Goal: Task Accomplishment & Management: Use online tool/utility

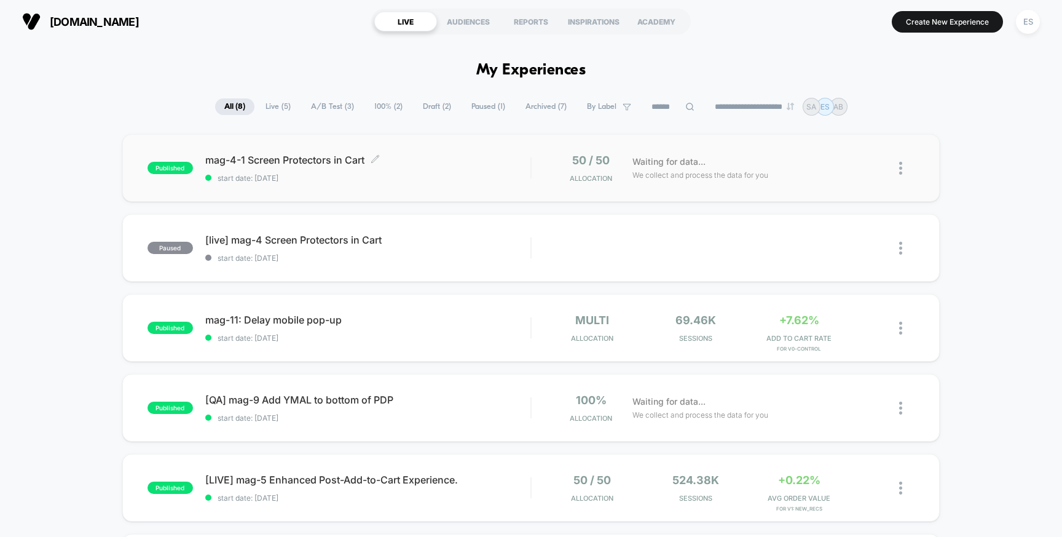
click at [252, 157] on span "mag-4-1 Screen Protectors in Cart Click to edit experience details" at bounding box center [368, 160] width 326 height 12
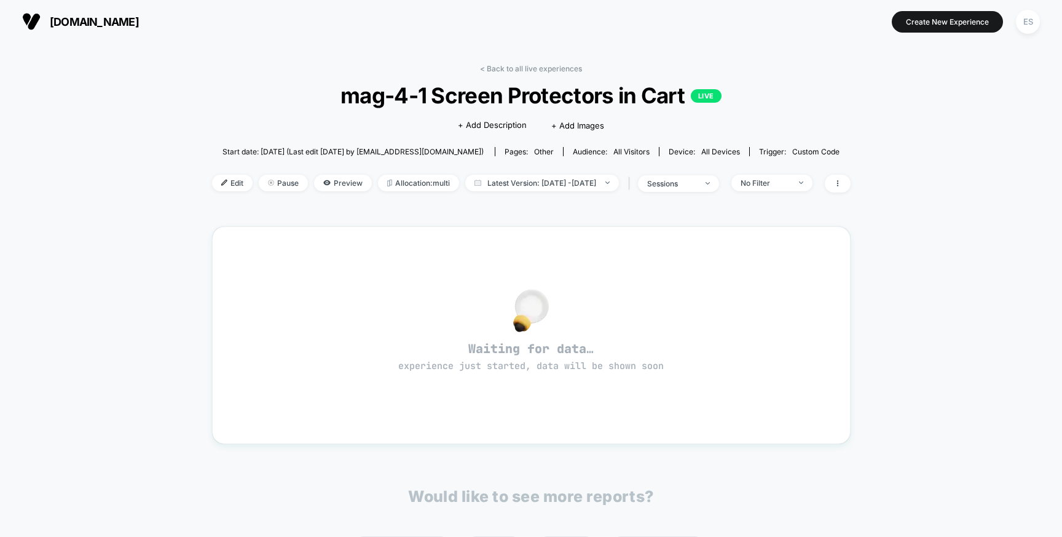
click at [212, 171] on div "< Back to all live experiences mag-4-1 Screen Protectors in Cart LIVE Click to …" at bounding box center [531, 136] width 639 height 144
click at [212, 181] on span "Edit" at bounding box center [232, 183] width 41 height 17
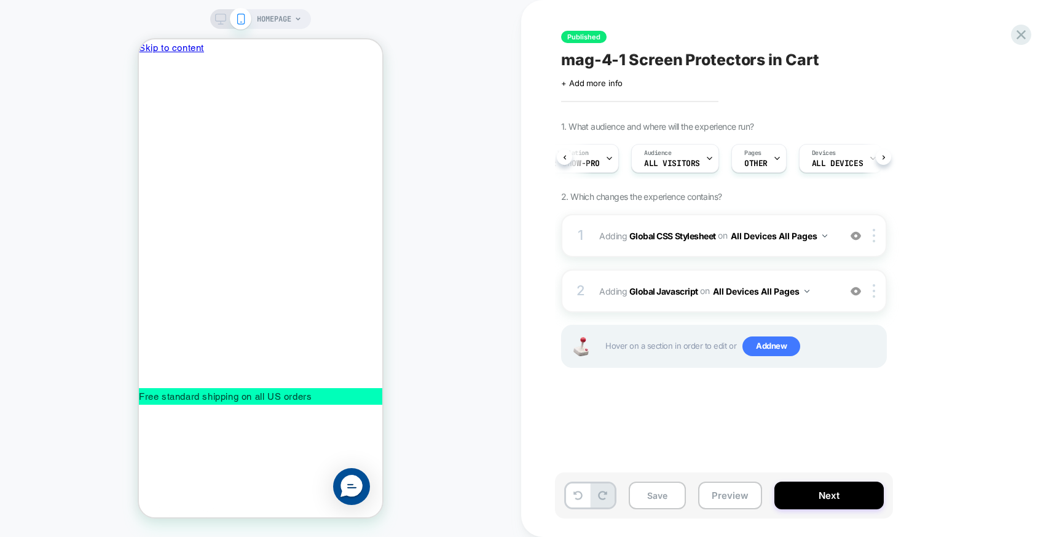
click at [884, 155] on icon at bounding box center [883, 157] width 5 height 5
click at [846, 160] on div "Trigger Custom Code" at bounding box center [822, 158] width 76 height 28
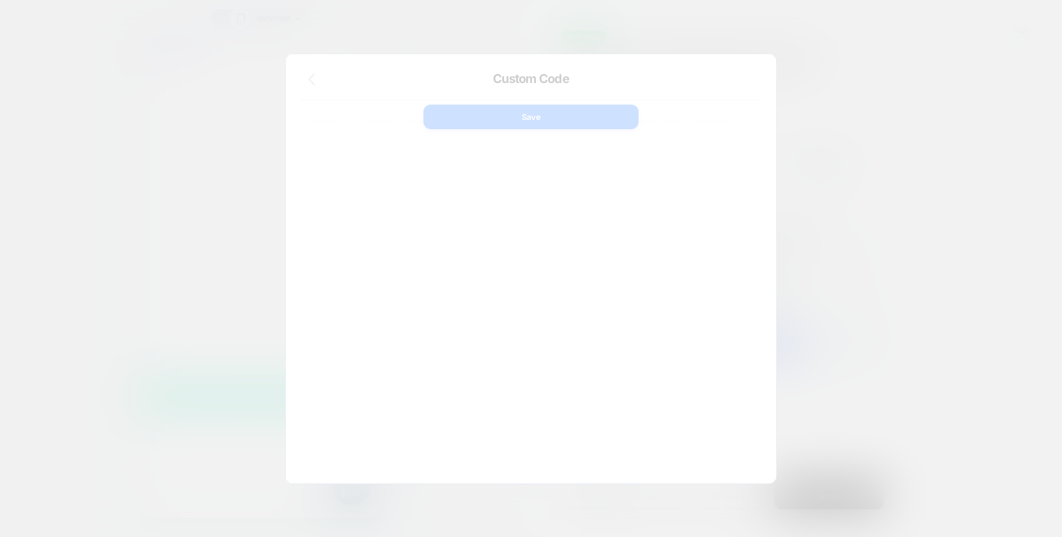
scroll to position [166, 0]
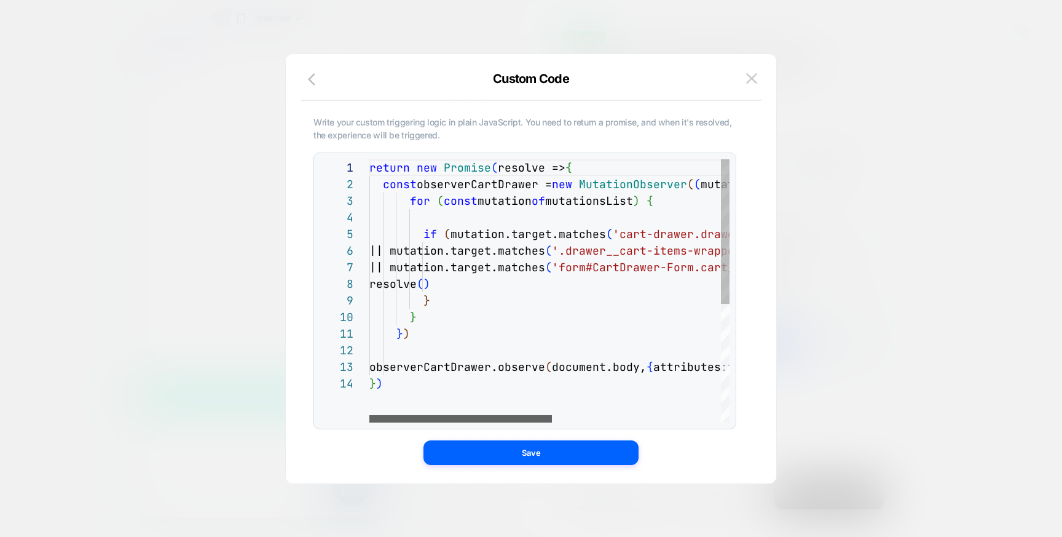
click at [465, 415] on div at bounding box center [460, 418] width 183 height 7
click at [441, 217] on div "return new Promise ( resolve => { const observerCartDrawer = new MutationObserv…" at bounding box center [715, 398] width 692 height 479
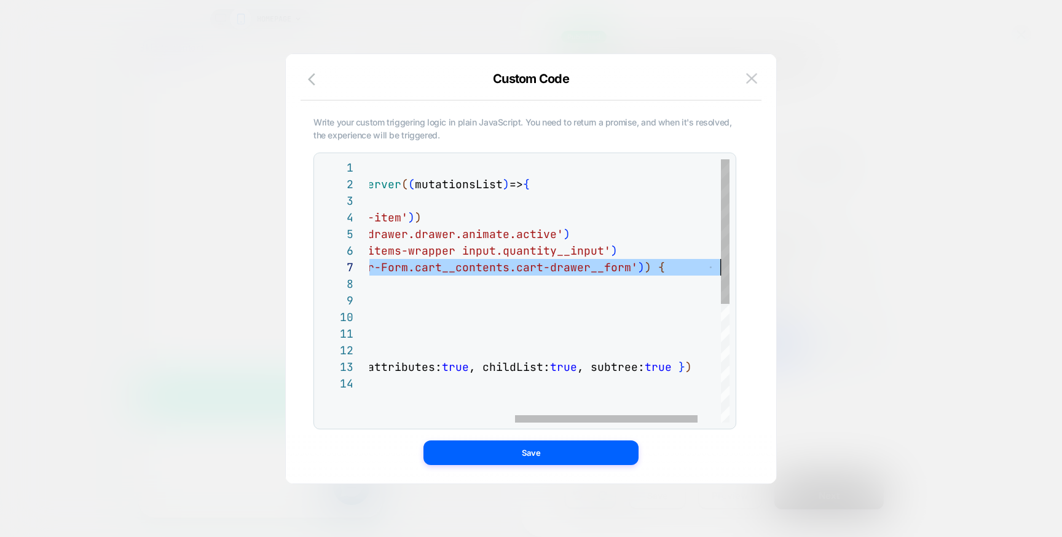
scroll to position [100, 624]
drag, startPoint x: 513, startPoint y: 264, endPoint x: 708, endPoint y: 269, distance: 194.9
click at [708, 269] on div "return new Promise ( resolve => { const observerCartDrawer = new MutationObserv…" at bounding box center [430, 398] width 692 height 479
click at [478, 262] on div "return new Promise ( resolve => { const observerCartDrawer = new MutationObserv…" at bounding box center [430, 398] width 692 height 479
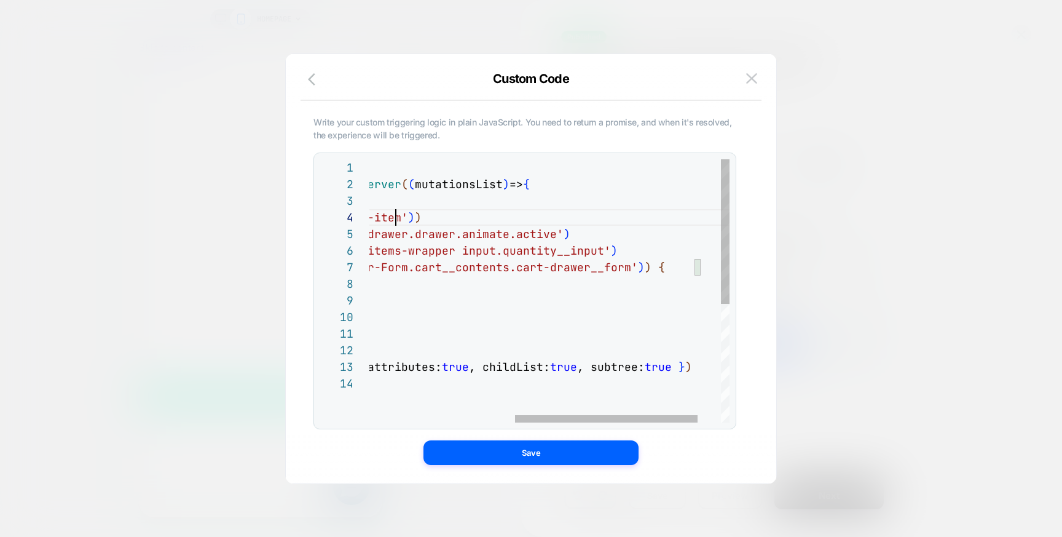
scroll to position [50, 312]
click at [395, 217] on div "return new Promise ( resolve => { const observerCartDrawer = new MutationObserv…" at bounding box center [430, 398] width 692 height 479
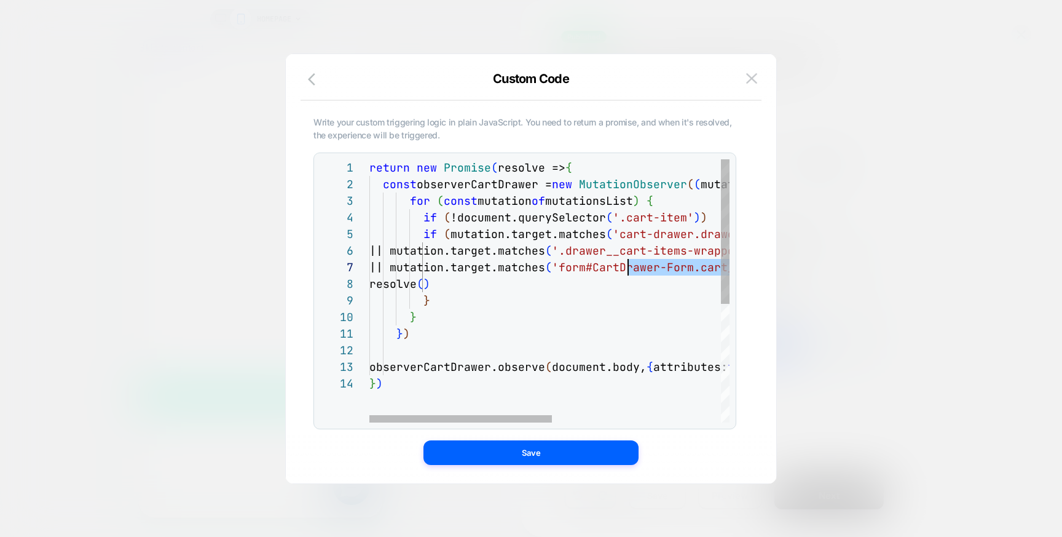
scroll to position [100, 252]
drag, startPoint x: 686, startPoint y: 267, endPoint x: 624, endPoint y: 266, distance: 62.1
click at [624, 266] on div "return new Promise ( resolve => { const observerCartDrawer = new MutationObserv…" at bounding box center [715, 398] width 692 height 479
click at [624, 265] on div "return new Promise ( resolve => { const observerCartDrawer = new MutationObserv…" at bounding box center [715, 398] width 692 height 479
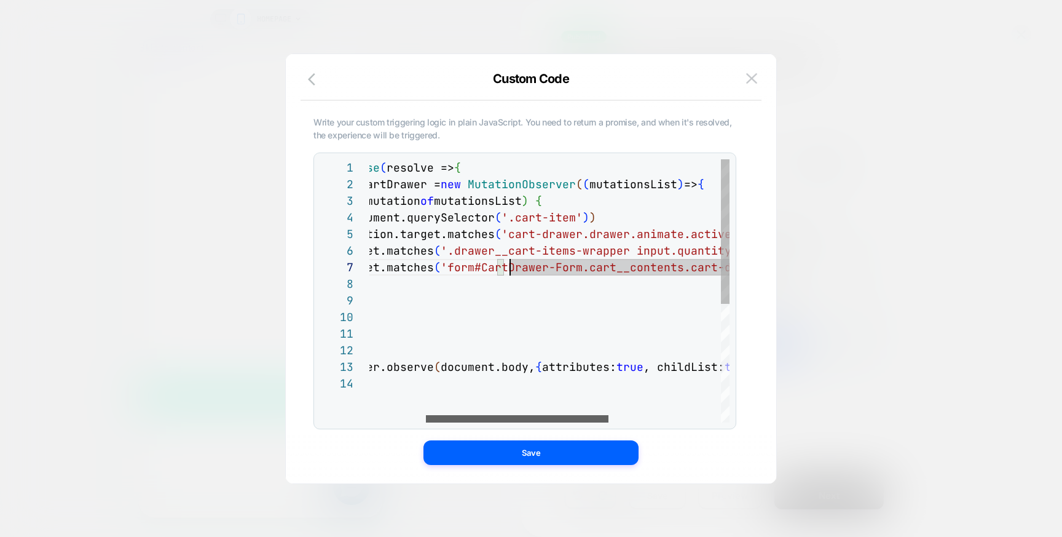
click at [562, 415] on div at bounding box center [517, 418] width 183 height 7
click at [510, 270] on div "return new Promise ( resolve => { const observerCartDrawer = new MutationObserv…" at bounding box center [605, 398] width 692 height 479
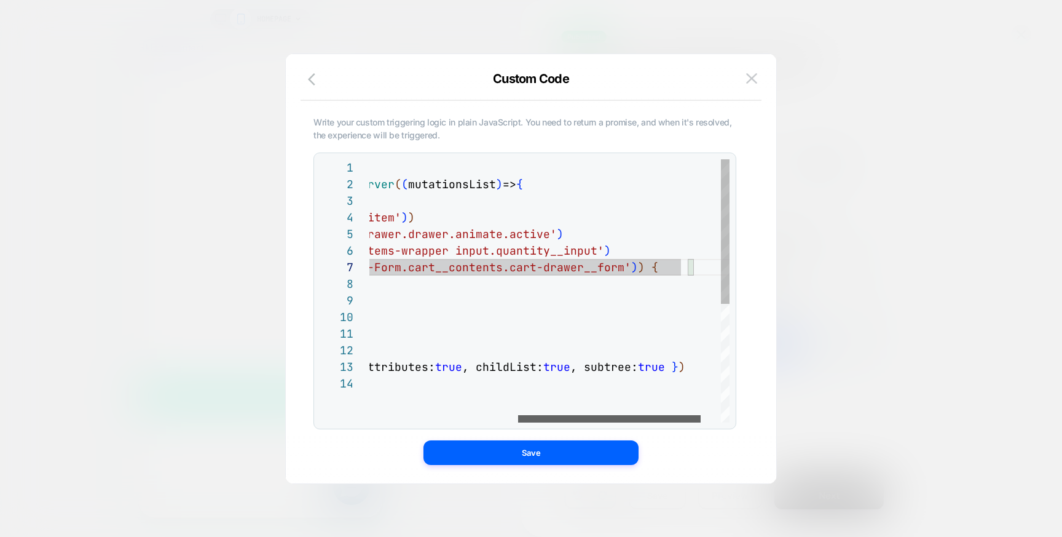
click at [624, 415] on div at bounding box center [609, 418] width 183 height 7
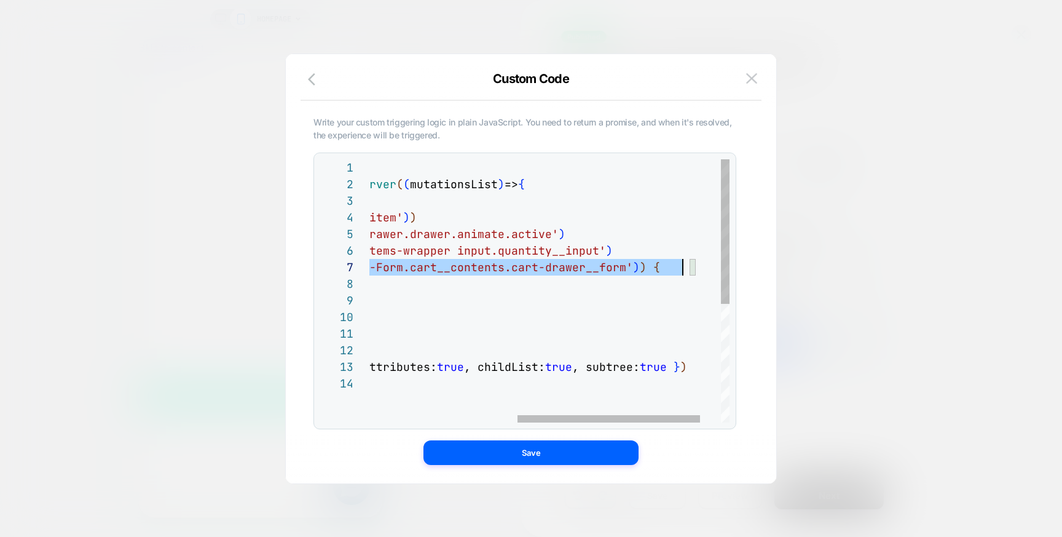
scroll to position [100, 604]
click at [683, 267] on div "return new Promise ( resolve => { const observerCartDrawer = new MutationObserv…" at bounding box center [425, 398] width 692 height 479
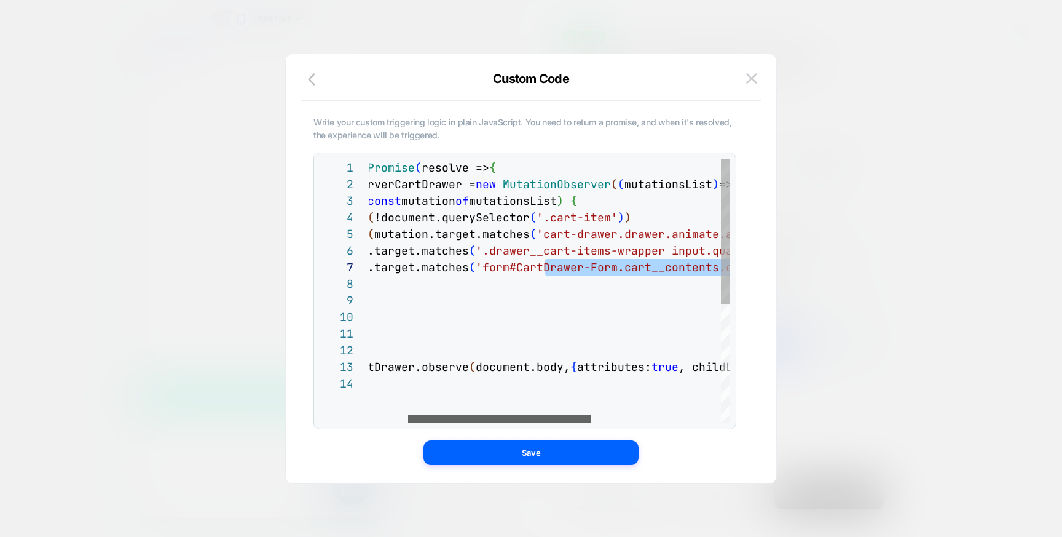
click at [486, 415] on div at bounding box center [499, 418] width 183 height 7
click at [539, 218] on div "return new Promise ( resolve => { const observerCartDrawer = new MutationObserv…" at bounding box center [639, 398] width 692 height 479
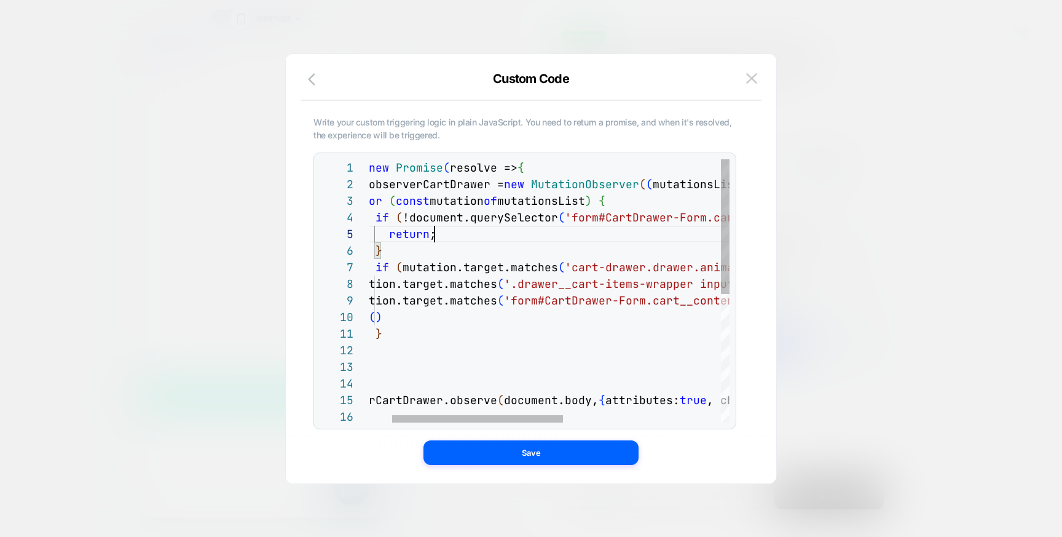
scroll to position [66, 113]
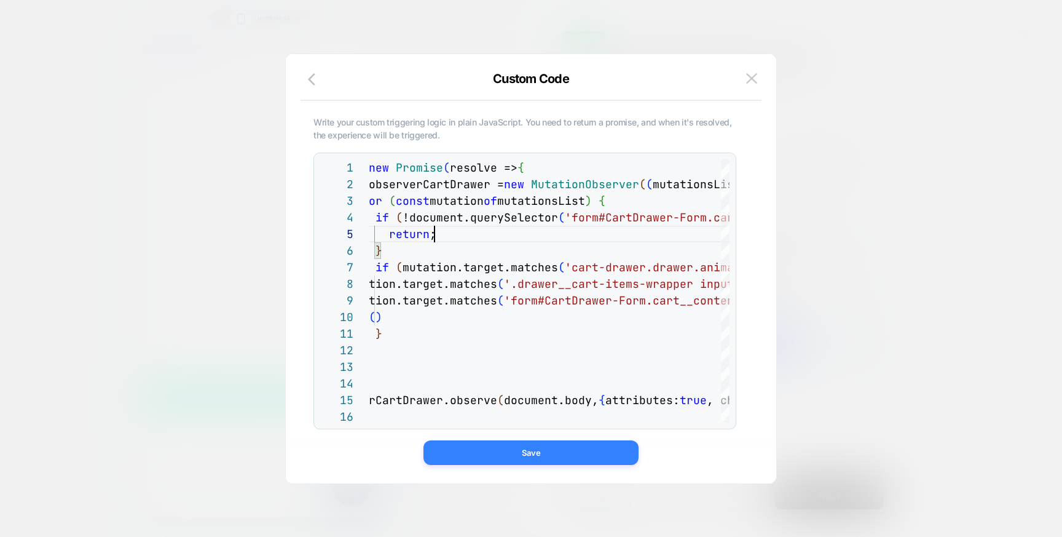
type textarea "**********"
click at [556, 449] on button "Save" at bounding box center [530, 452] width 215 height 25
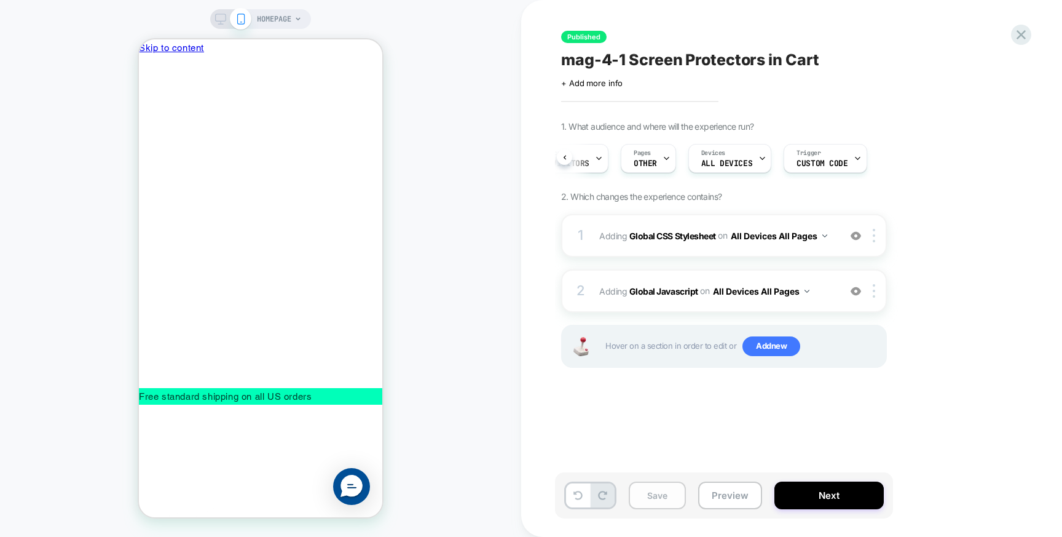
click at [669, 494] on button "Save" at bounding box center [657, 495] width 57 height 28
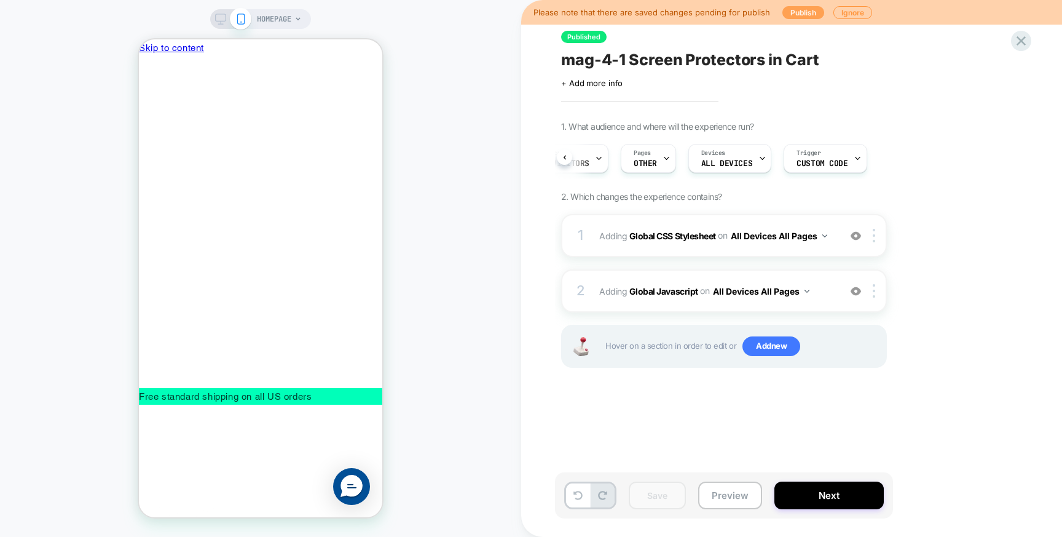
click at [801, 12] on button "Publish" at bounding box center [803, 12] width 42 height 13
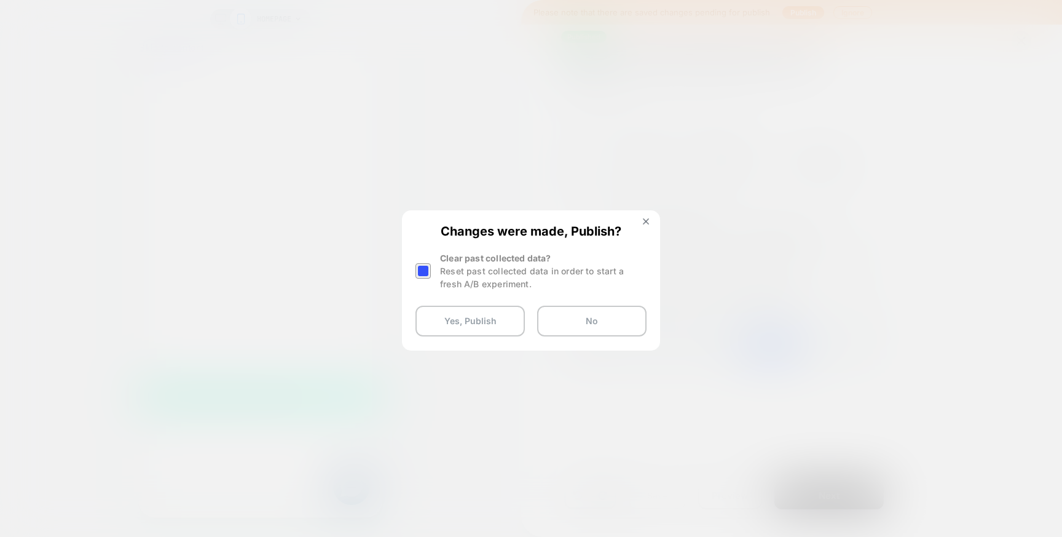
click at [427, 272] on div at bounding box center [423, 270] width 15 height 15
click at [457, 318] on button "Yes, Publish" at bounding box center [470, 320] width 109 height 31
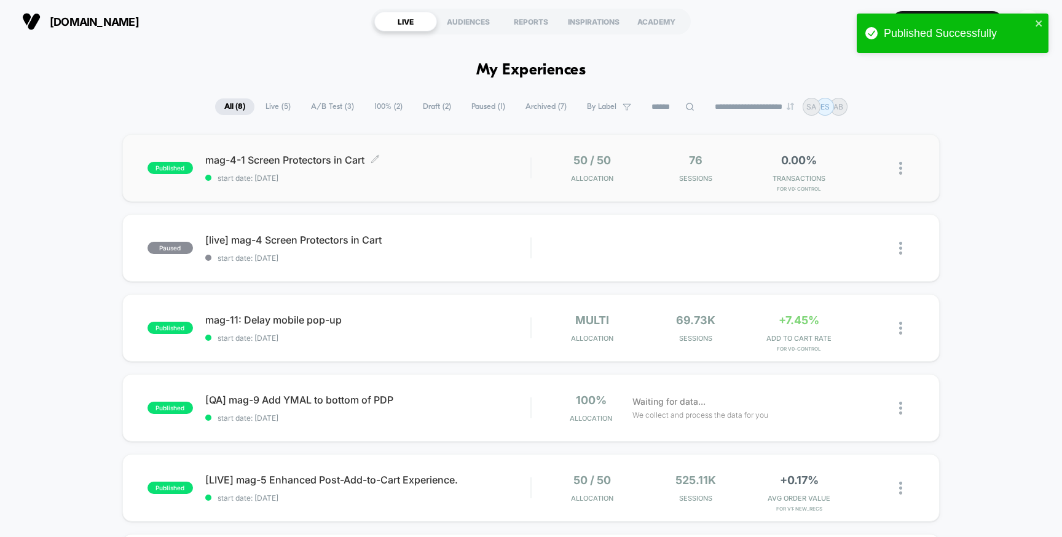
click at [284, 159] on span "mag-4-1 Screen Protectors in Cart Click to edit experience details" at bounding box center [368, 160] width 326 height 12
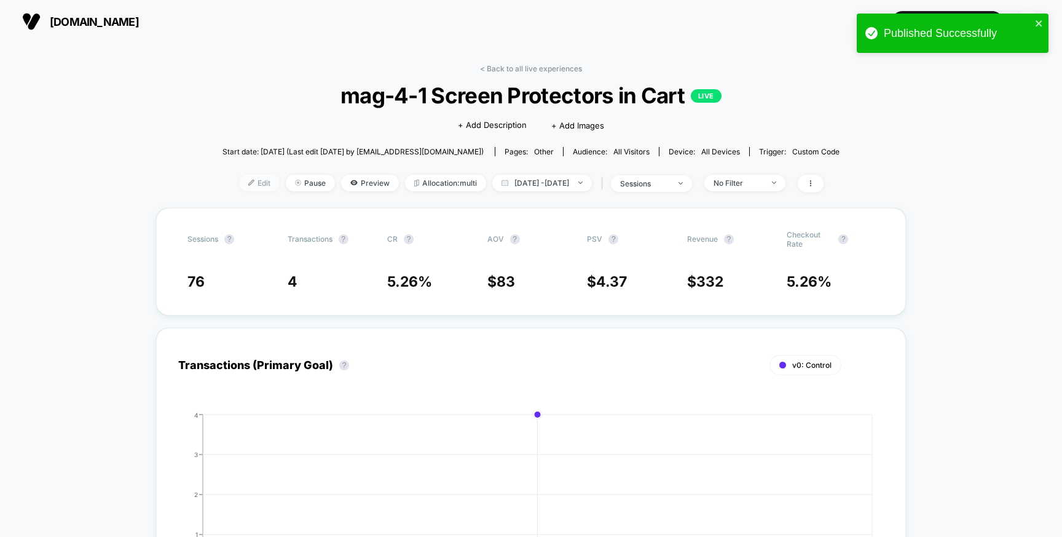
click at [248, 181] on span "Edit" at bounding box center [259, 183] width 41 height 17
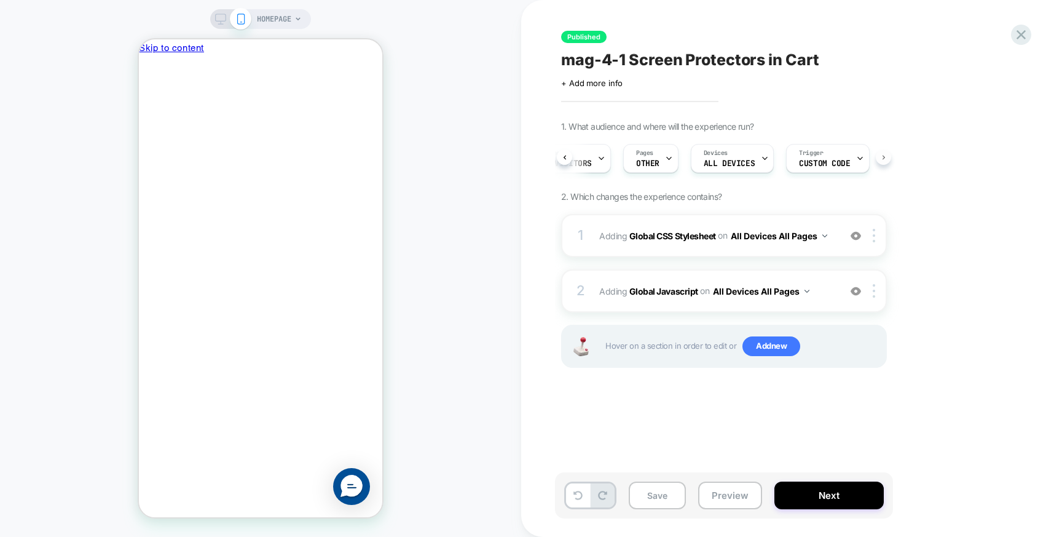
scroll to position [0, 142]
click at [837, 161] on span "Custom Code" at bounding box center [820, 163] width 51 height 9
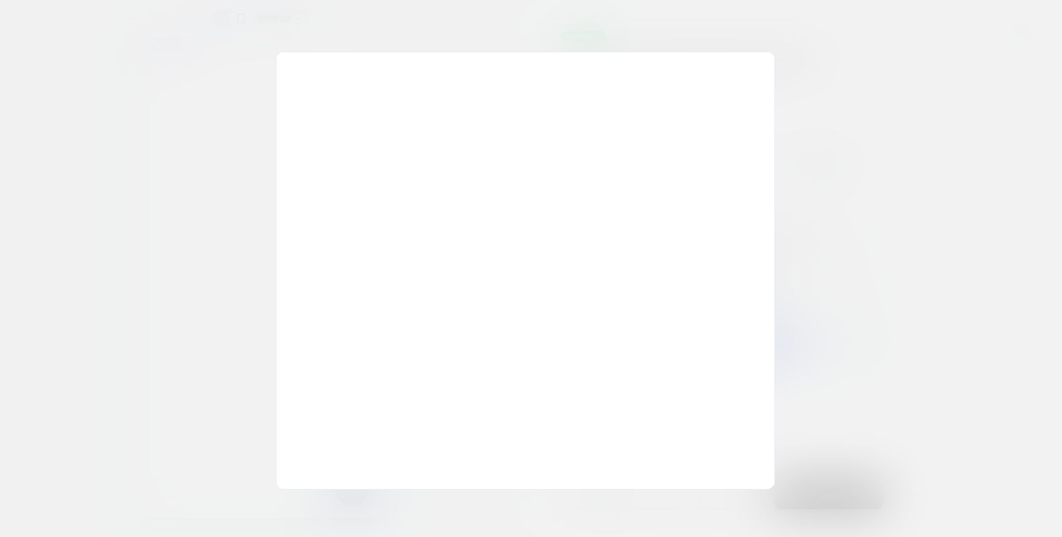
scroll to position [133, 0]
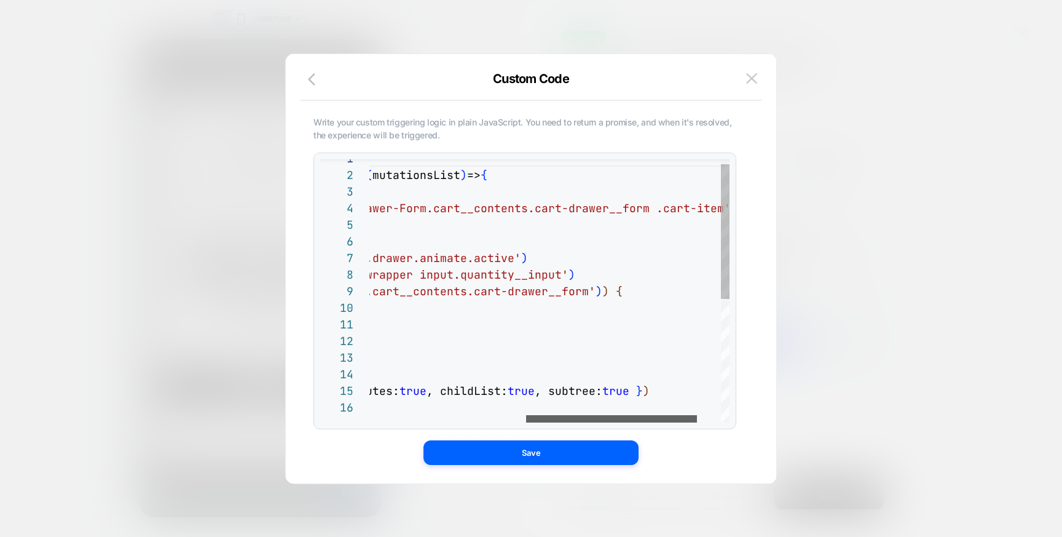
click at [670, 422] on div at bounding box center [611, 418] width 171 height 7
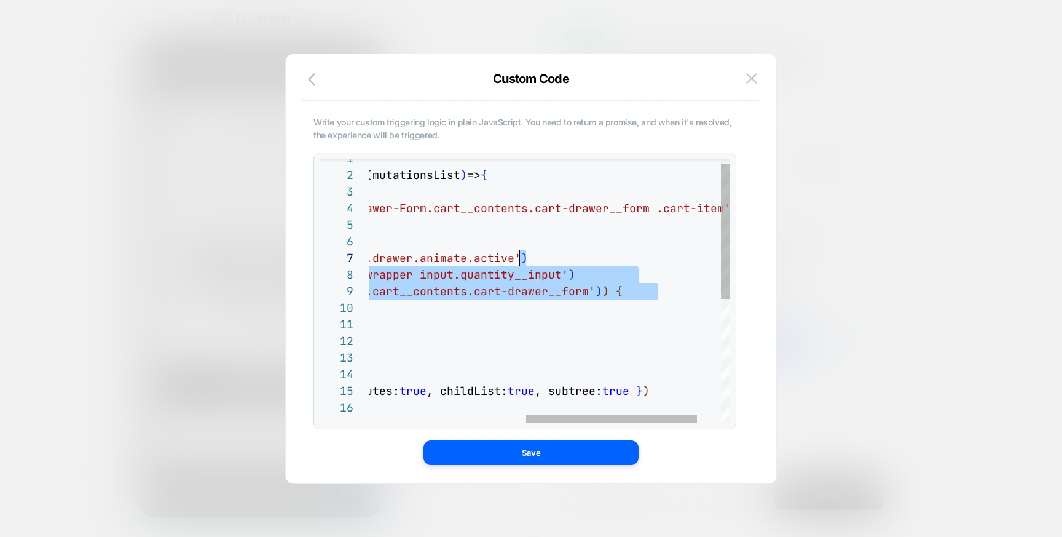
scroll to position [100, 478]
drag, startPoint x: 657, startPoint y: 290, endPoint x: 565, endPoint y: 257, distance: 98.0
click at [565, 257] on div "return new Promise ( resolve => { const observerCartDrawer = new MutationObserv…" at bounding box center [410, 406] width 739 height 512
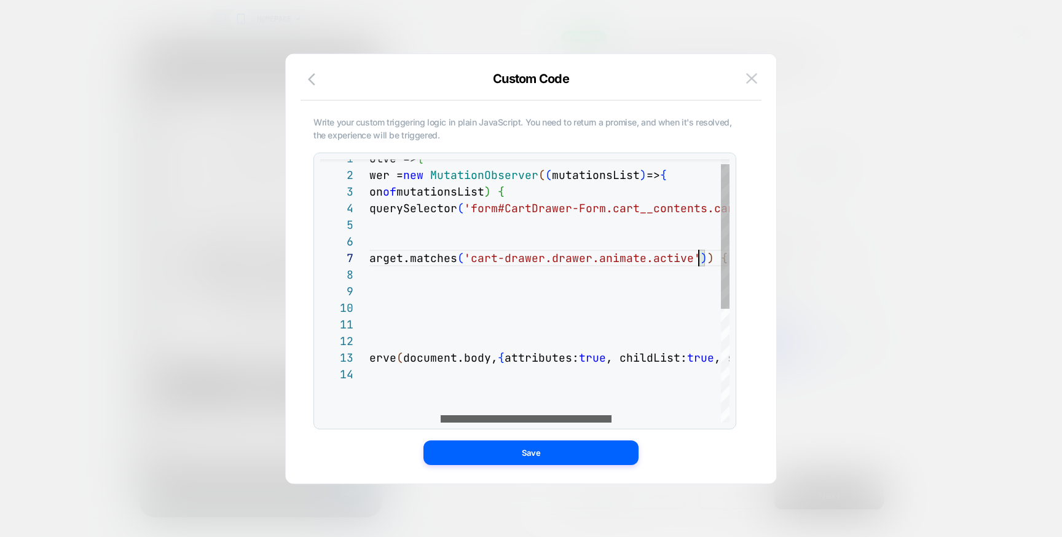
click at [478, 415] on div at bounding box center [526, 418] width 171 height 7
type textarea "**********"
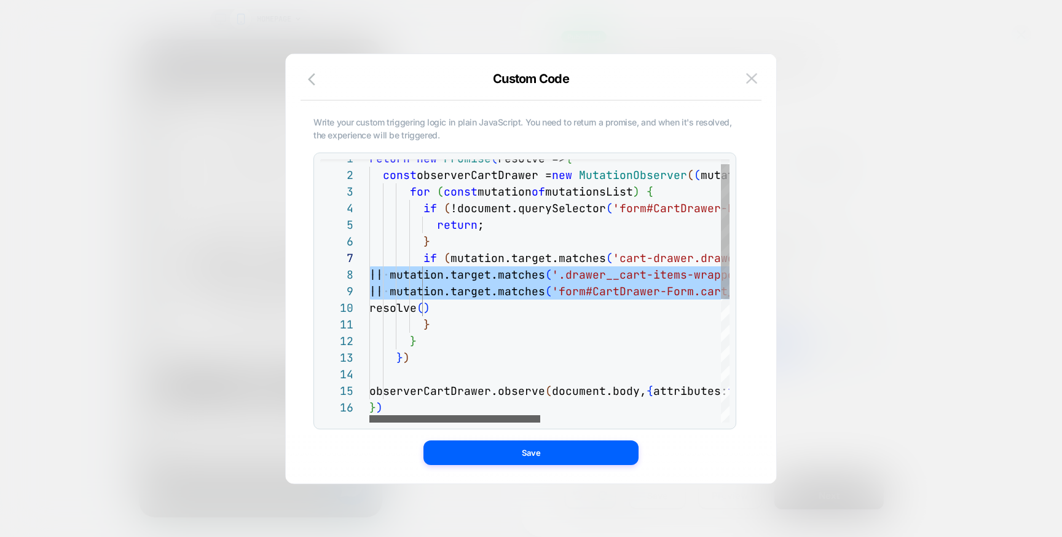
click at [444, 415] on div at bounding box center [454, 418] width 171 height 7
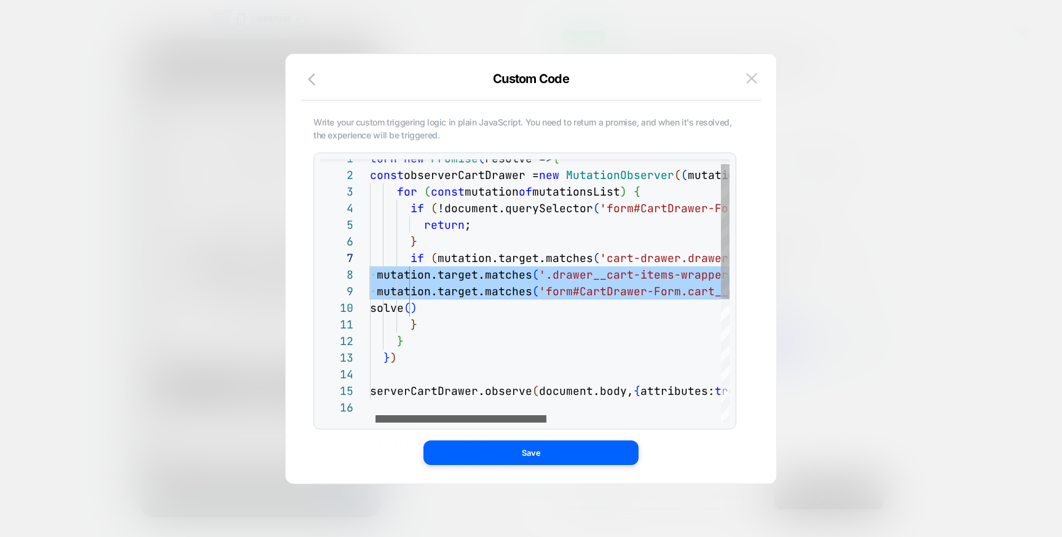
click at [478, 415] on div at bounding box center [461, 418] width 171 height 7
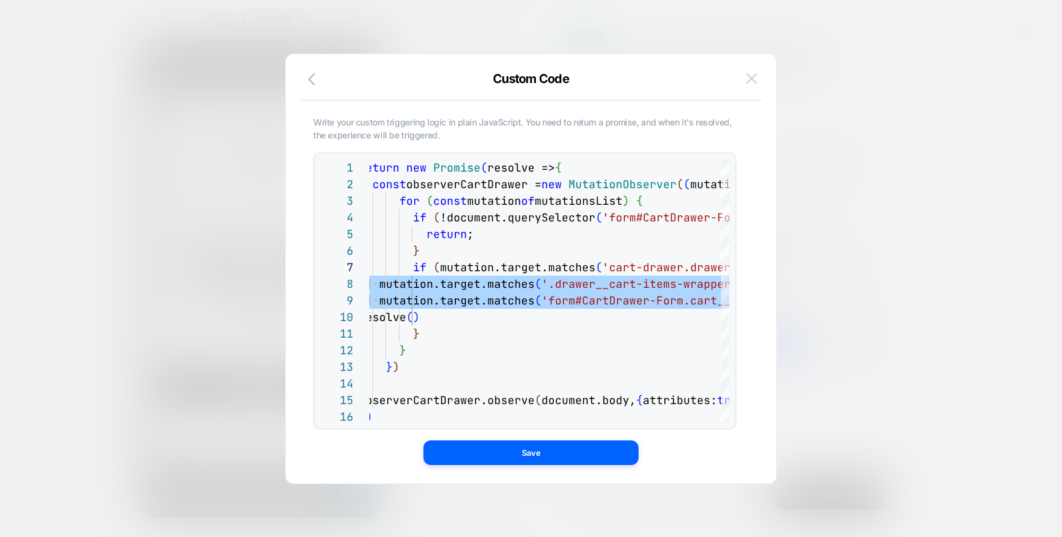
click at [753, 79] on img at bounding box center [751, 78] width 11 height 10
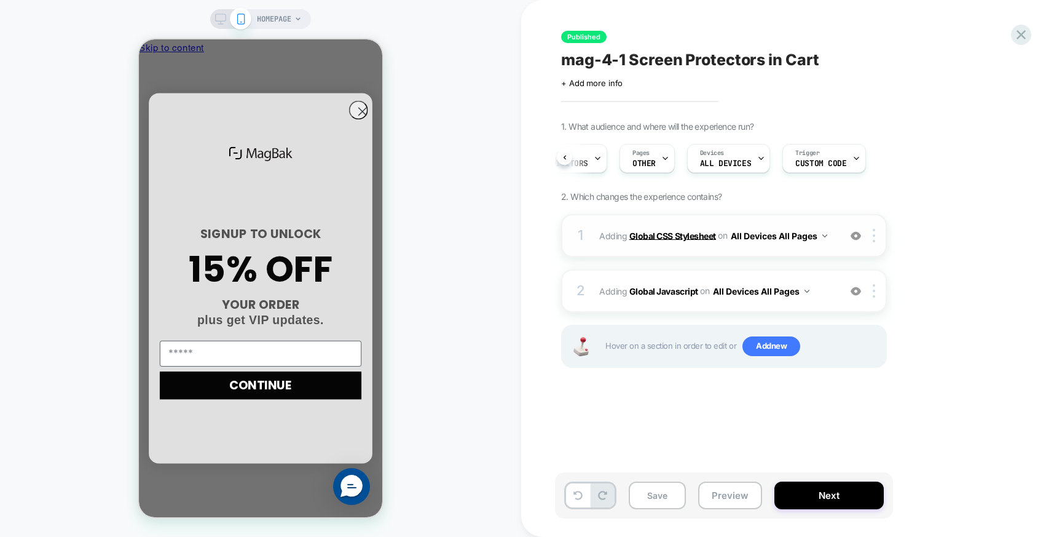
scroll to position [0, 140]
click at [666, 288] on b "Global Javascript" at bounding box center [663, 290] width 69 height 10
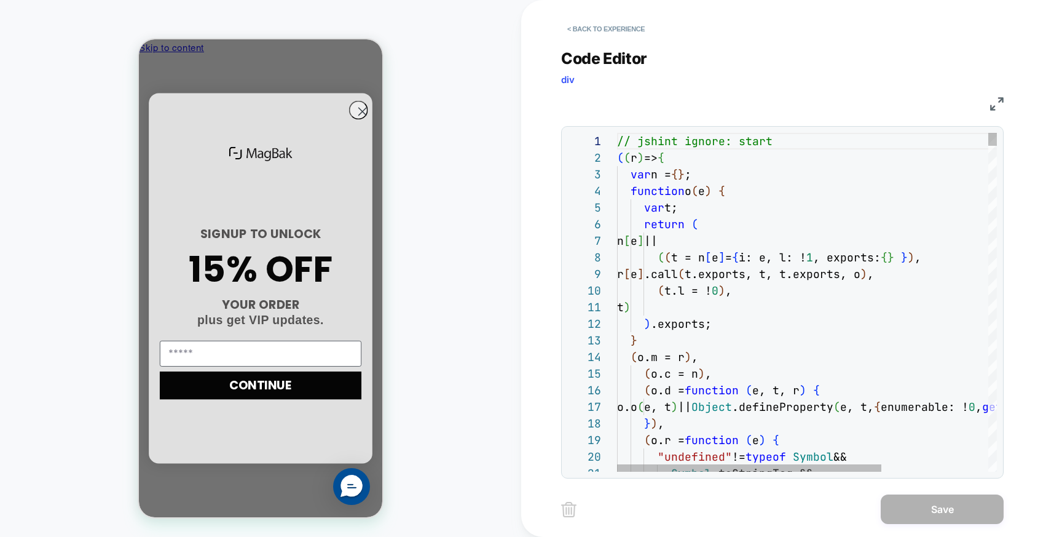
scroll to position [83, 80]
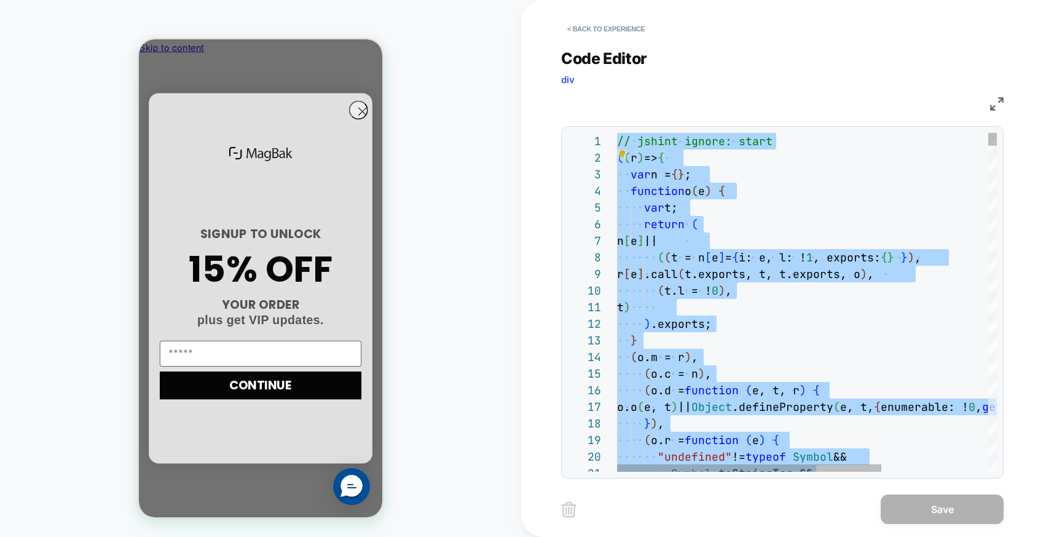
type textarea "**********"
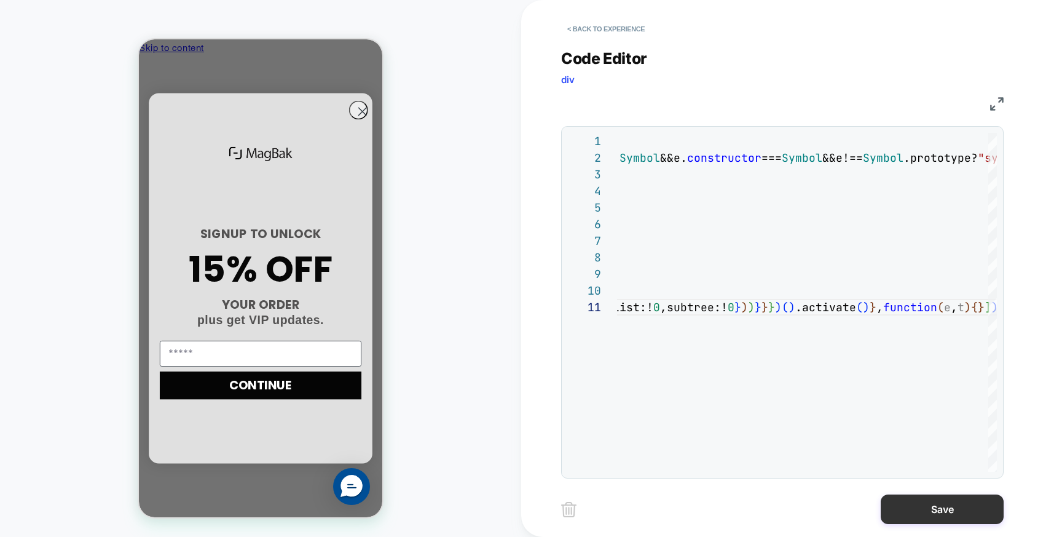
click at [932, 505] on button "Save" at bounding box center [942, 509] width 123 height 30
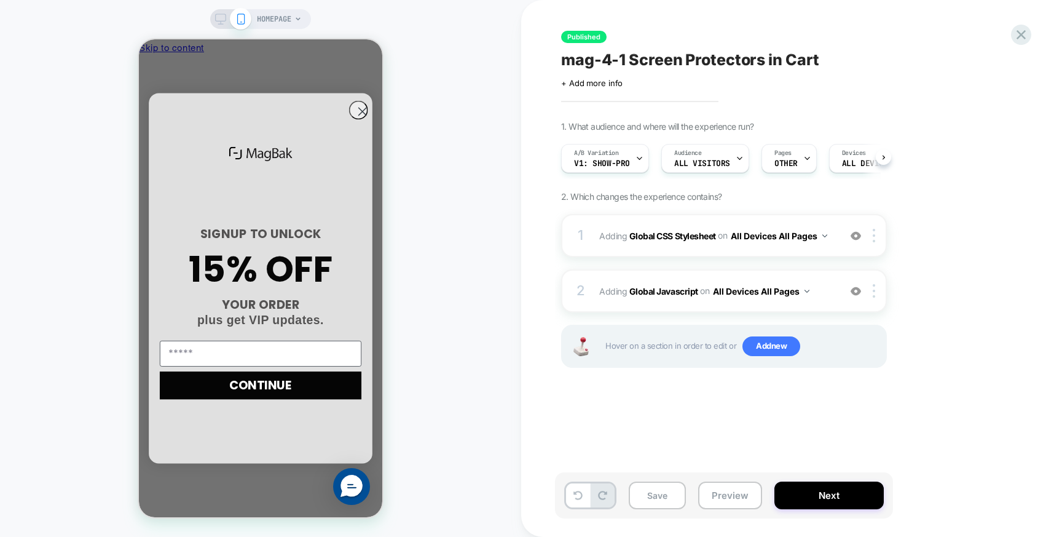
scroll to position [0, 1]
click at [618, 158] on div "A/B Variation v1: show-pro" at bounding box center [601, 158] width 81 height 28
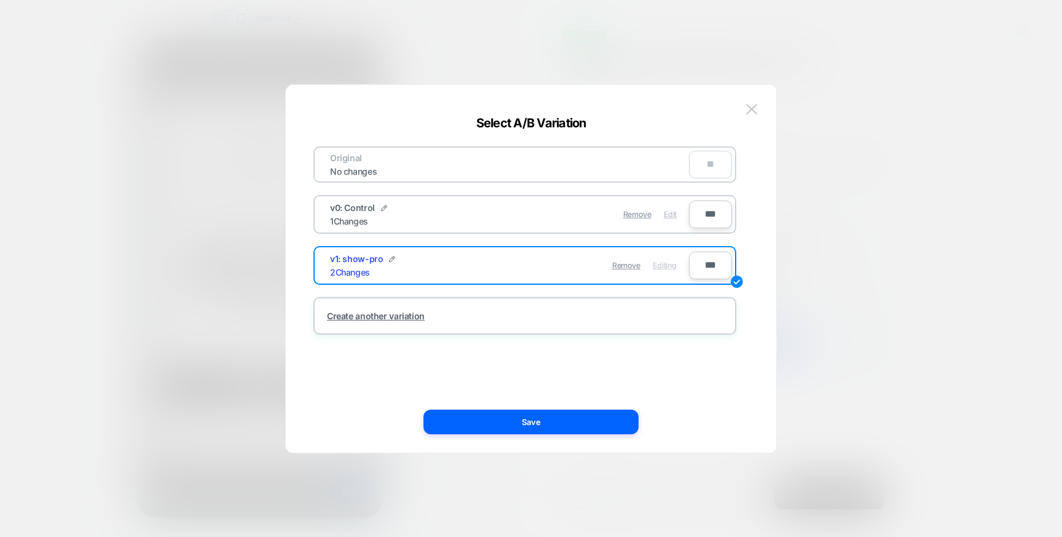
click at [666, 213] on span "Edit" at bounding box center [670, 214] width 13 height 9
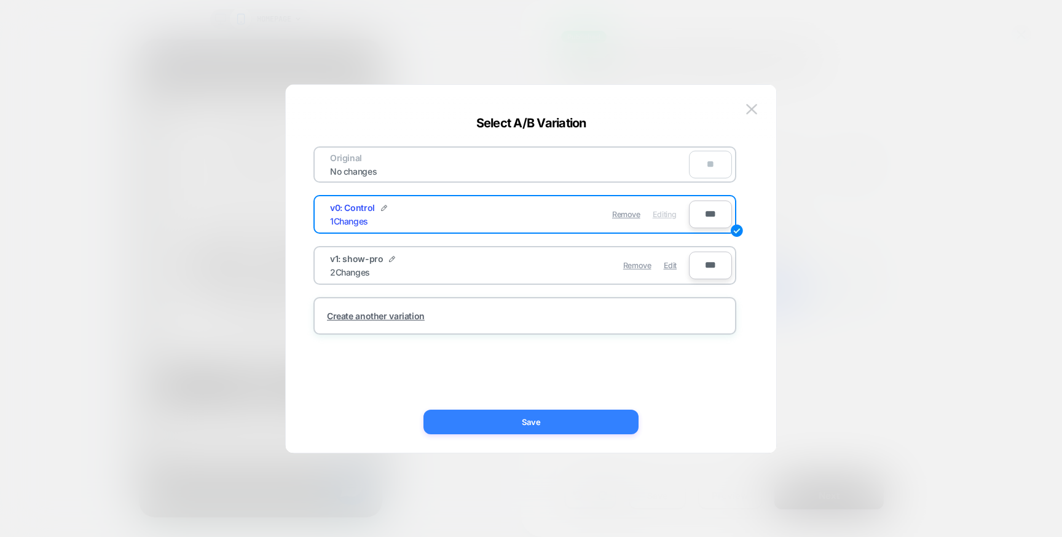
click at [607, 423] on button "Save" at bounding box center [530, 421] width 215 height 25
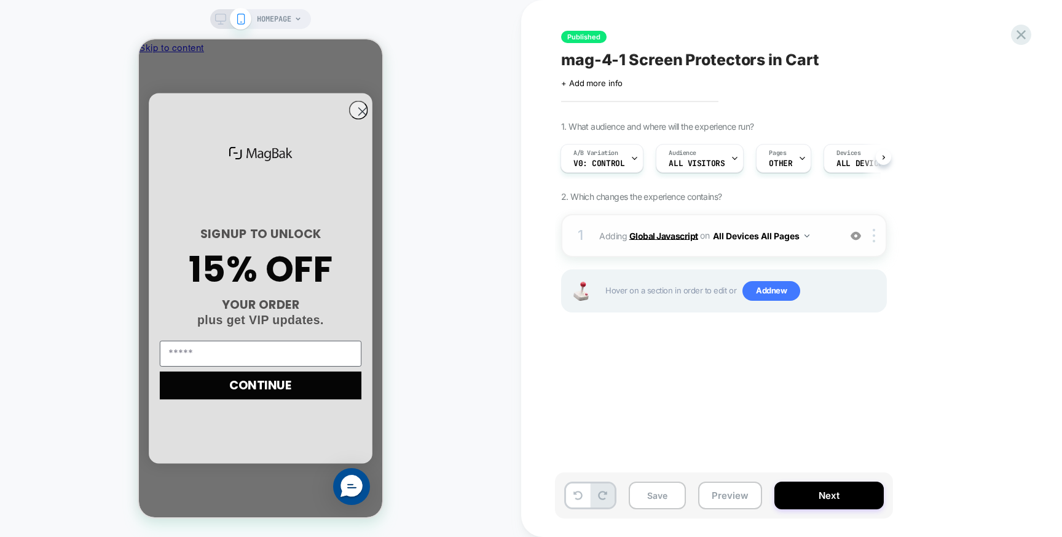
click at [645, 236] on b "Global Javascript" at bounding box center [663, 235] width 69 height 10
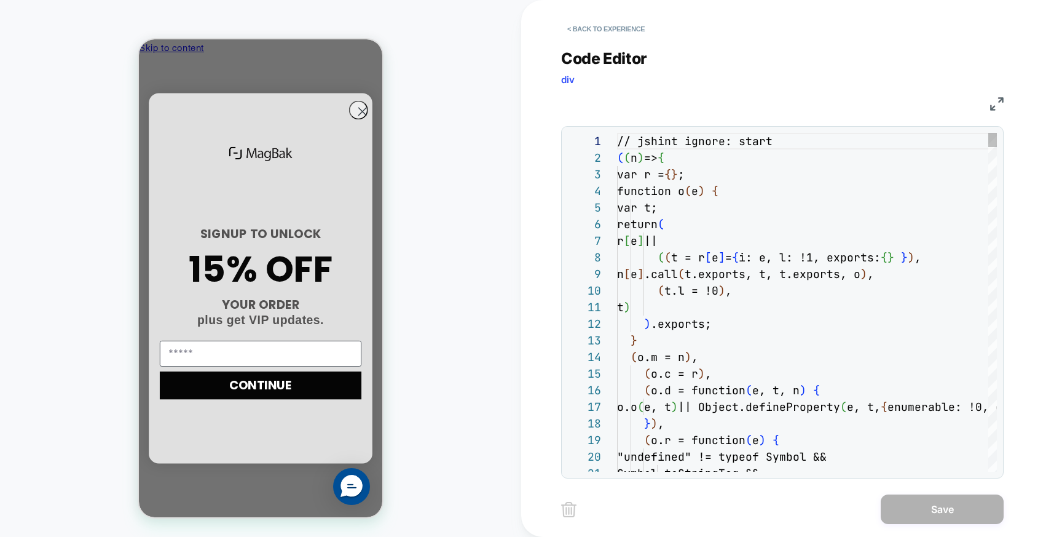
scroll to position [166, 0]
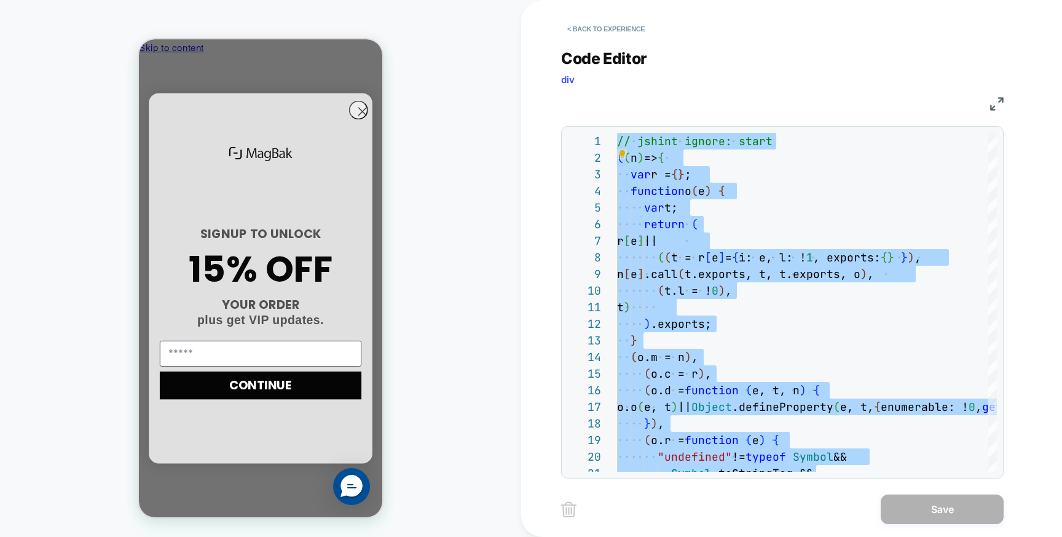
type textarea "**********"
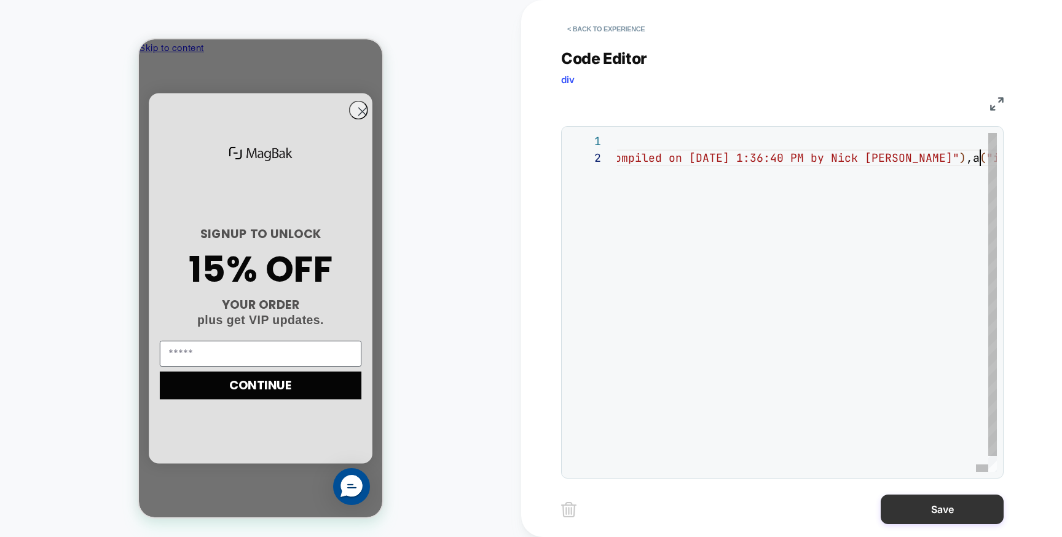
click at [937, 513] on button "Save" at bounding box center [942, 509] width 123 height 30
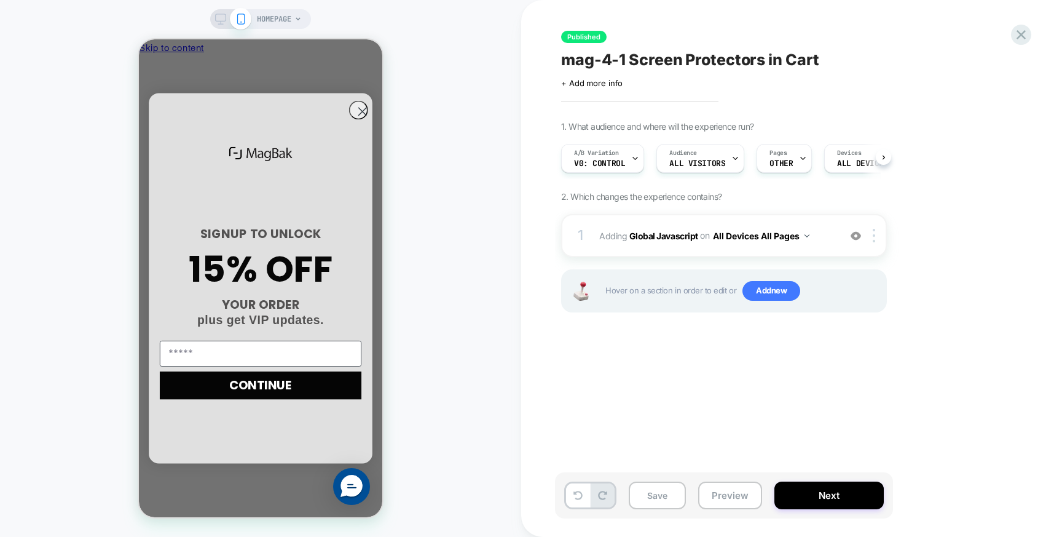
scroll to position [0, 1]
click at [650, 489] on button "Save" at bounding box center [657, 495] width 57 height 28
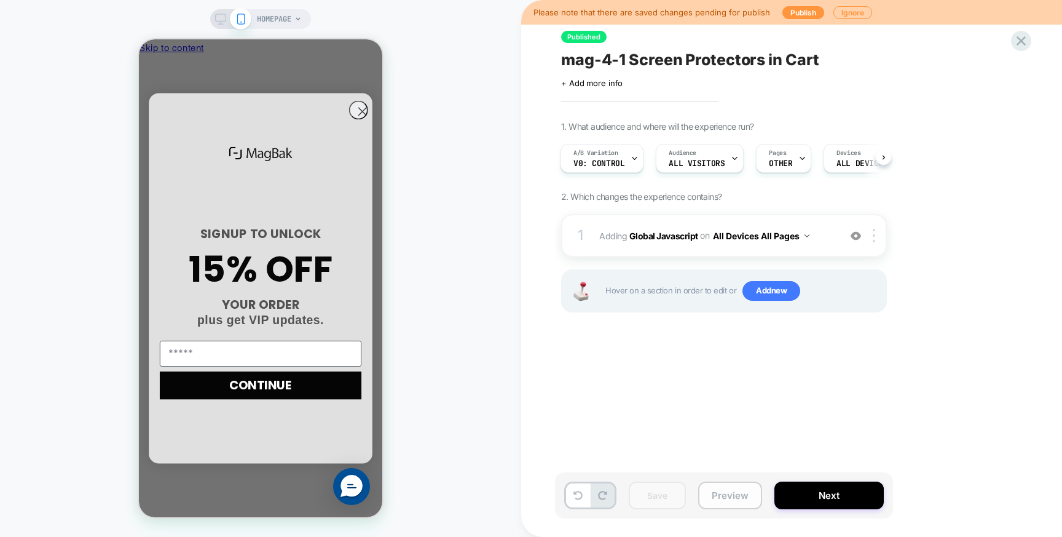
click at [733, 503] on button "Preview" at bounding box center [730, 495] width 64 height 28
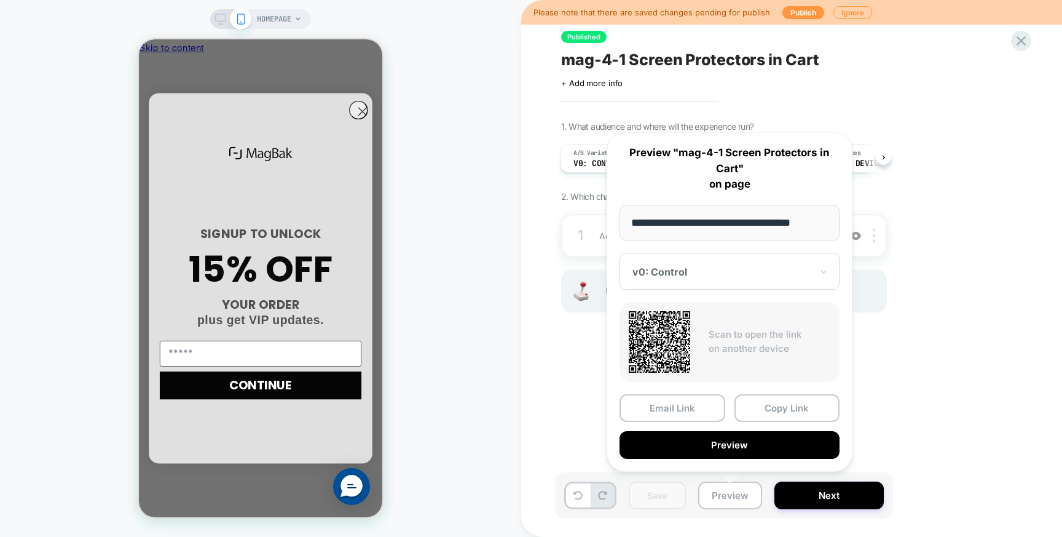
scroll to position [0, 4]
click at [761, 436] on button "Preview" at bounding box center [730, 445] width 220 height 28
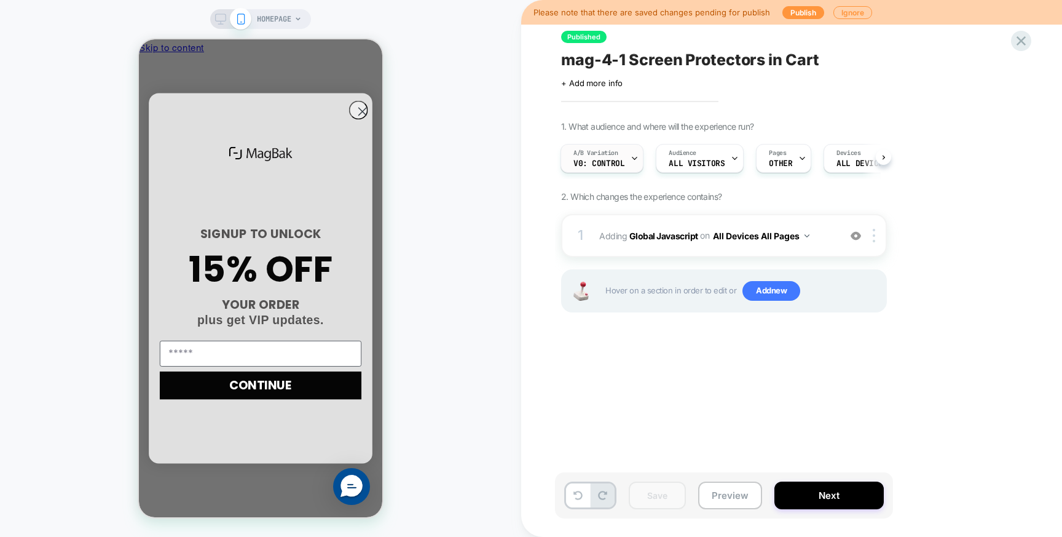
click at [624, 165] on div "A/B Variation v0: Control" at bounding box center [599, 158] width 76 height 28
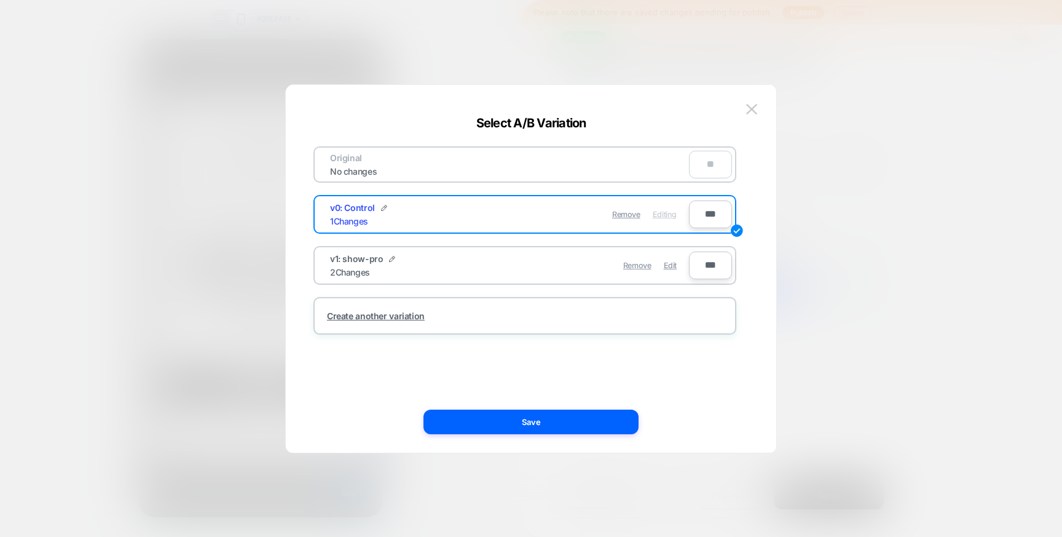
click at [835, 302] on div at bounding box center [531, 268] width 1062 height 537
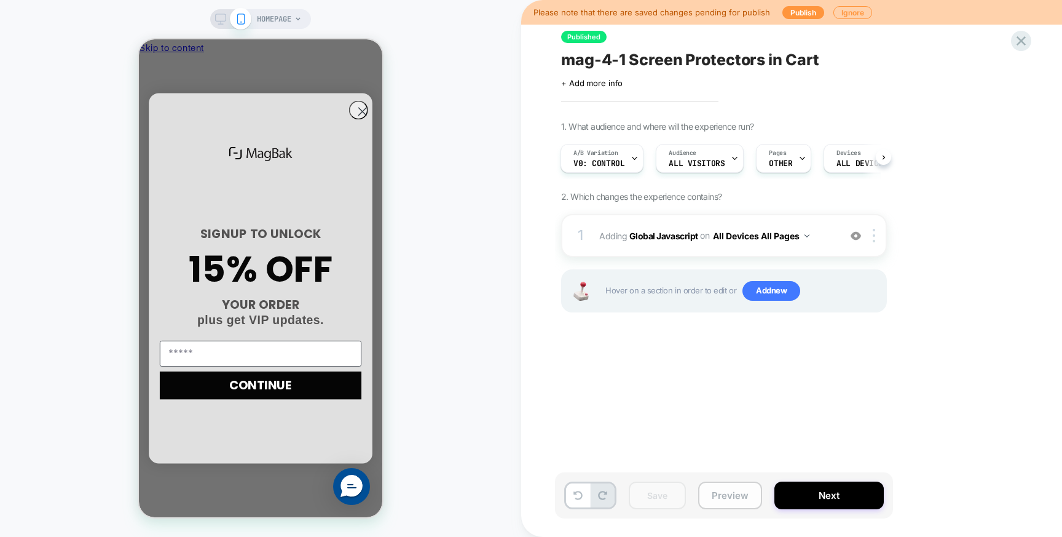
click at [729, 495] on button "Preview" at bounding box center [730, 495] width 64 height 28
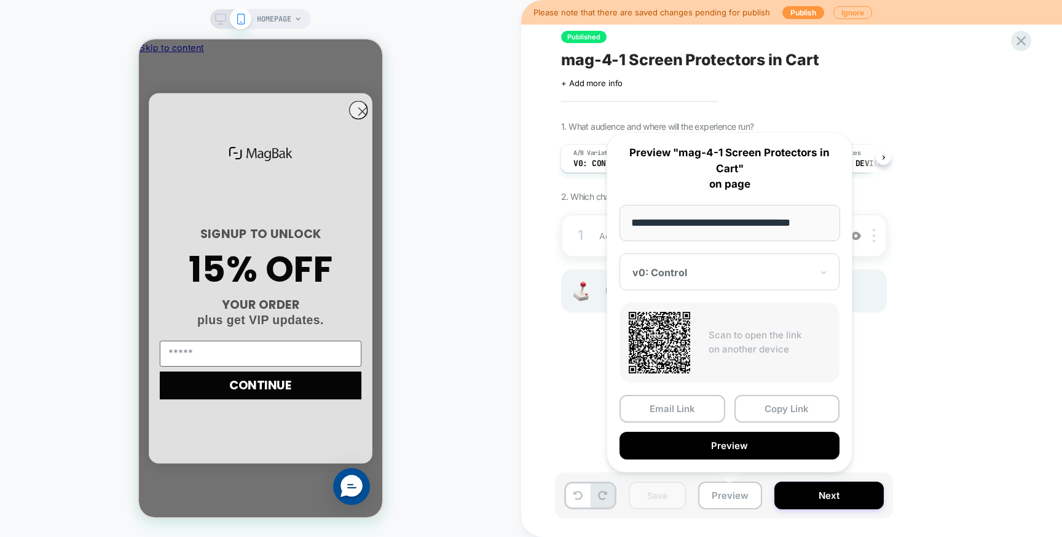
drag, startPoint x: 698, startPoint y: 238, endPoint x: 696, endPoint y: 258, distance: 19.1
click at [698, 239] on input "**********" at bounding box center [730, 223] width 221 height 36
click at [695, 269] on div at bounding box center [721, 272] width 179 height 12
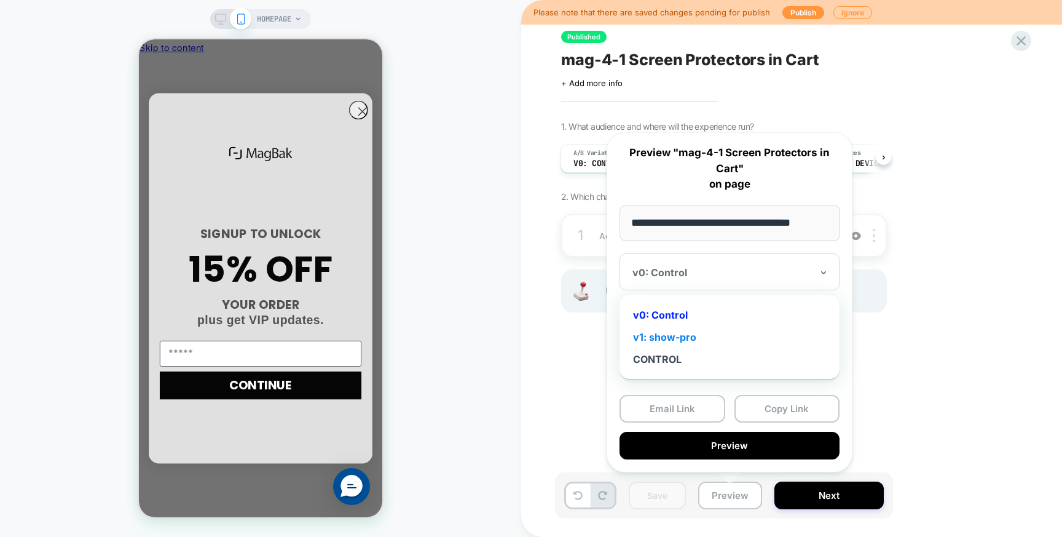
click at [683, 334] on div "v1: show-pro" at bounding box center [730, 337] width 208 height 22
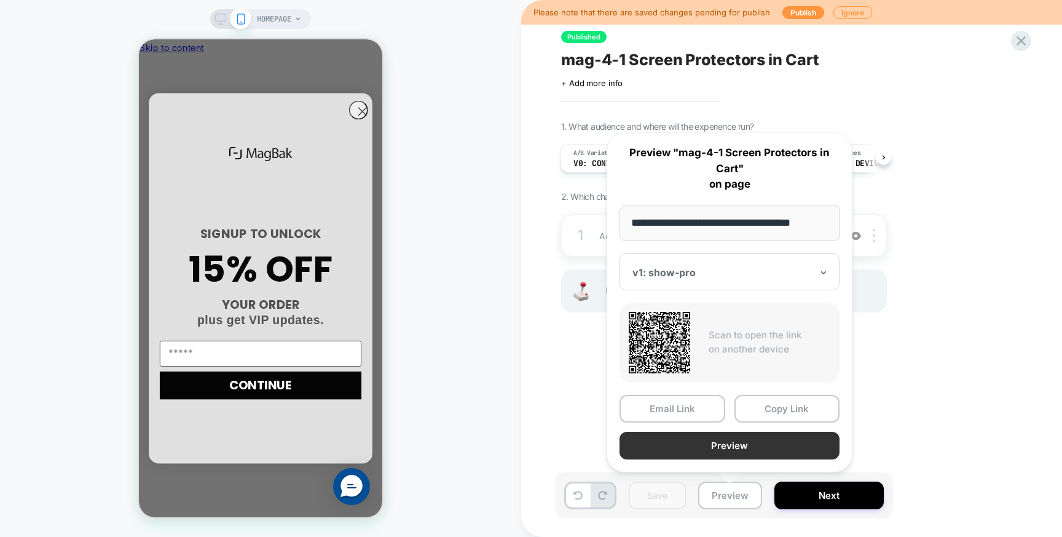
click at [740, 434] on button "Preview" at bounding box center [730, 445] width 220 height 28
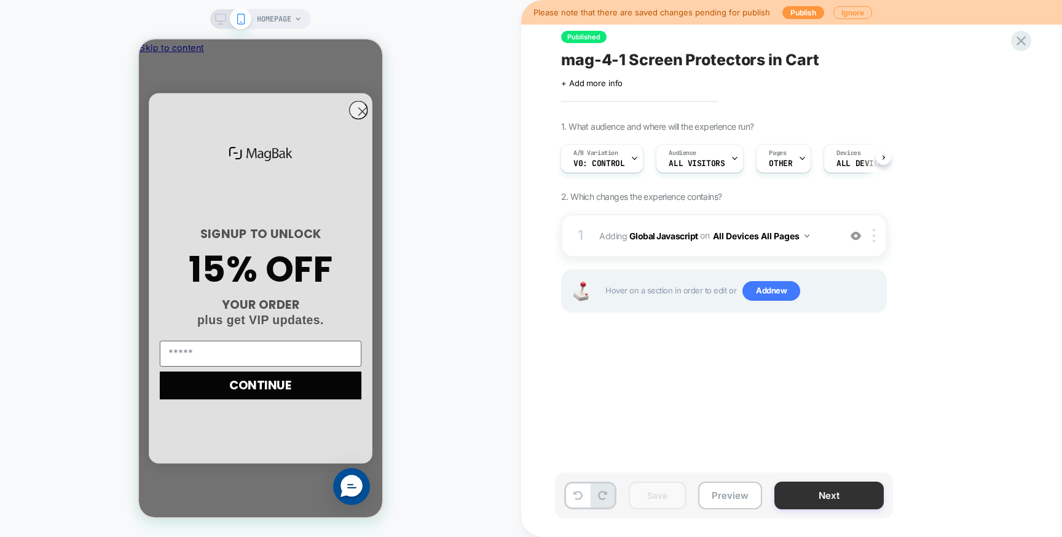
click at [815, 495] on button "Next" at bounding box center [828, 495] width 109 height 28
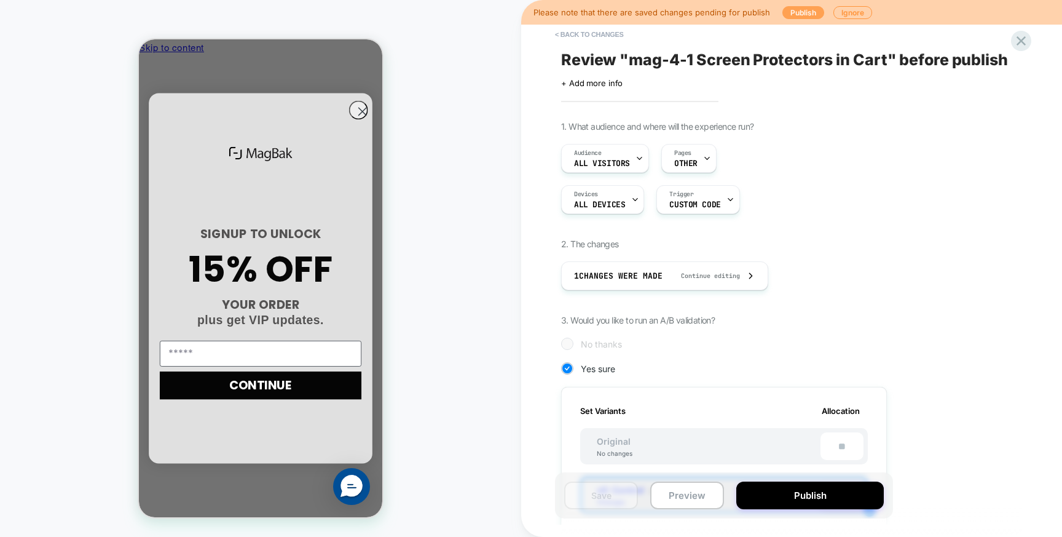
click at [799, 15] on button "Publish" at bounding box center [803, 12] width 42 height 13
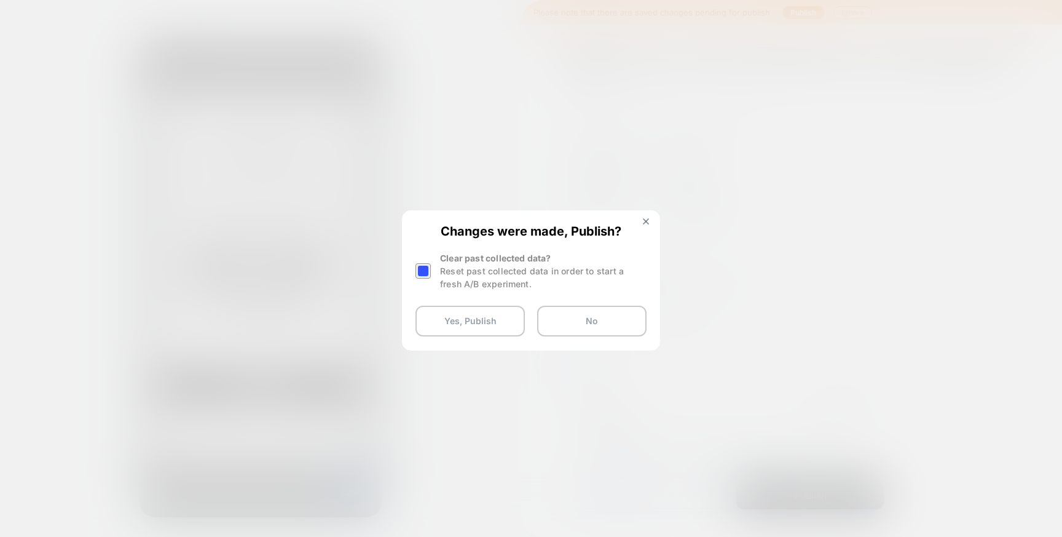
click at [432, 270] on div at bounding box center [425, 270] width 18 height 39
click at [425, 274] on div at bounding box center [423, 270] width 15 height 15
click at [448, 317] on button "Yes, Publish" at bounding box center [470, 320] width 109 height 31
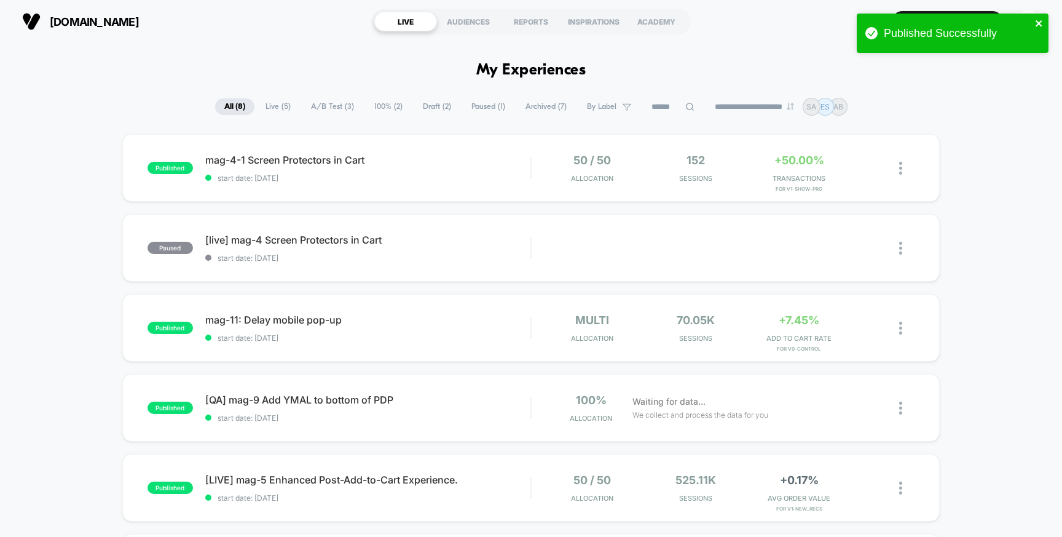
click at [1038, 22] on icon "close" at bounding box center [1039, 23] width 6 height 6
